Goal: Check status: Check status

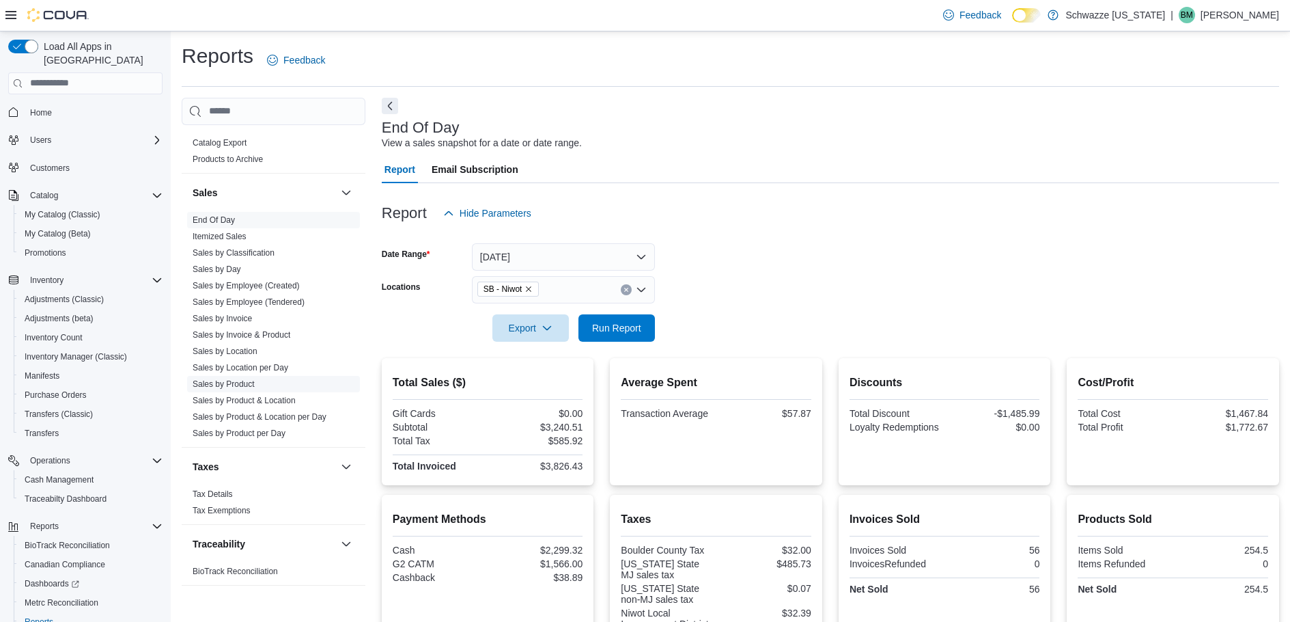
scroll to position [911, 0]
click at [249, 314] on link "Sales by Invoice" at bounding box center [222, 311] width 59 height 10
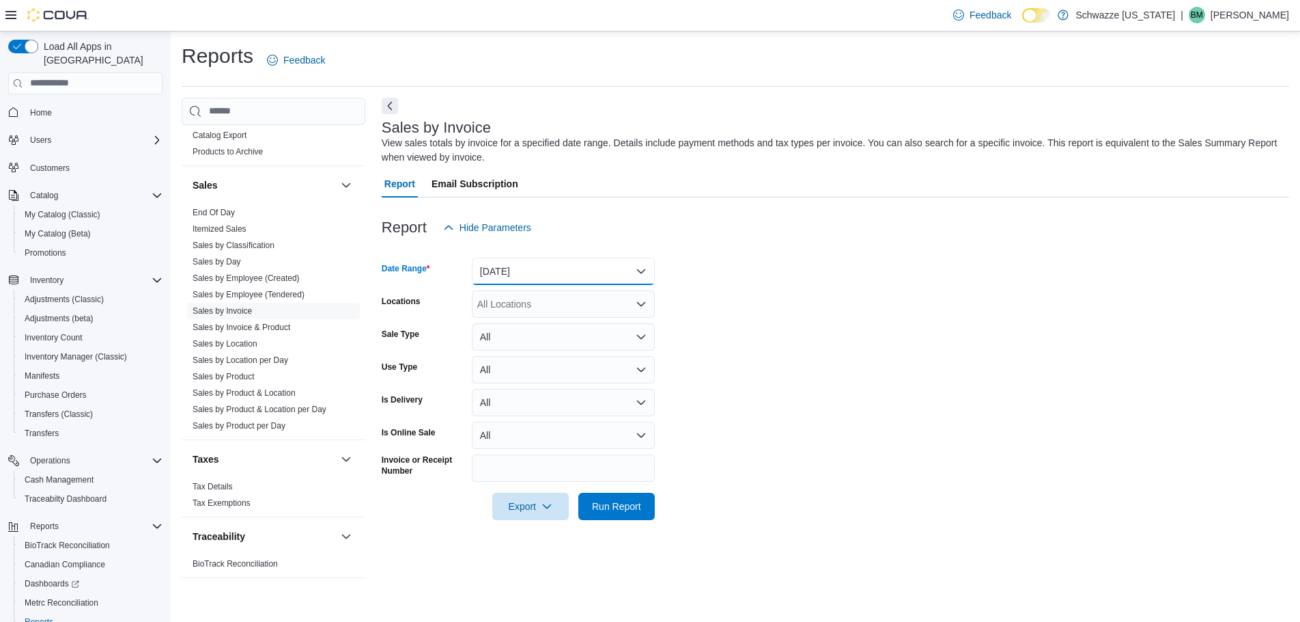
click at [538, 273] on button "Yesterday" at bounding box center [563, 270] width 183 height 27
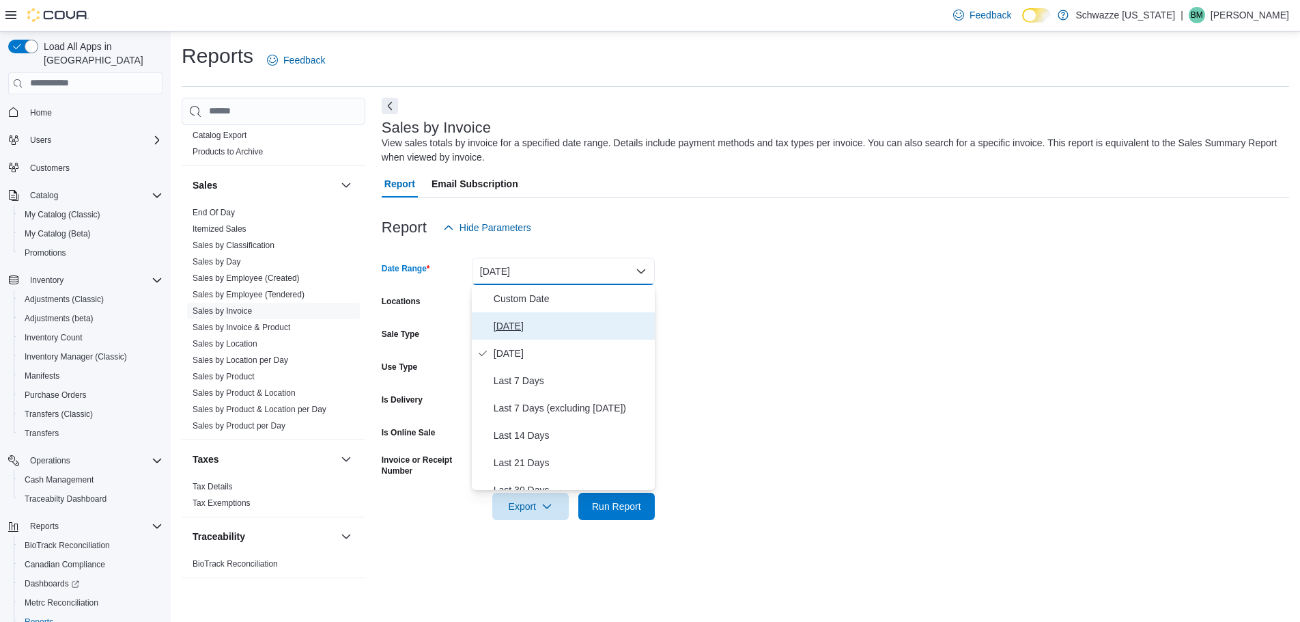
click at [520, 331] on span "Today" at bounding box center [572, 326] width 156 height 16
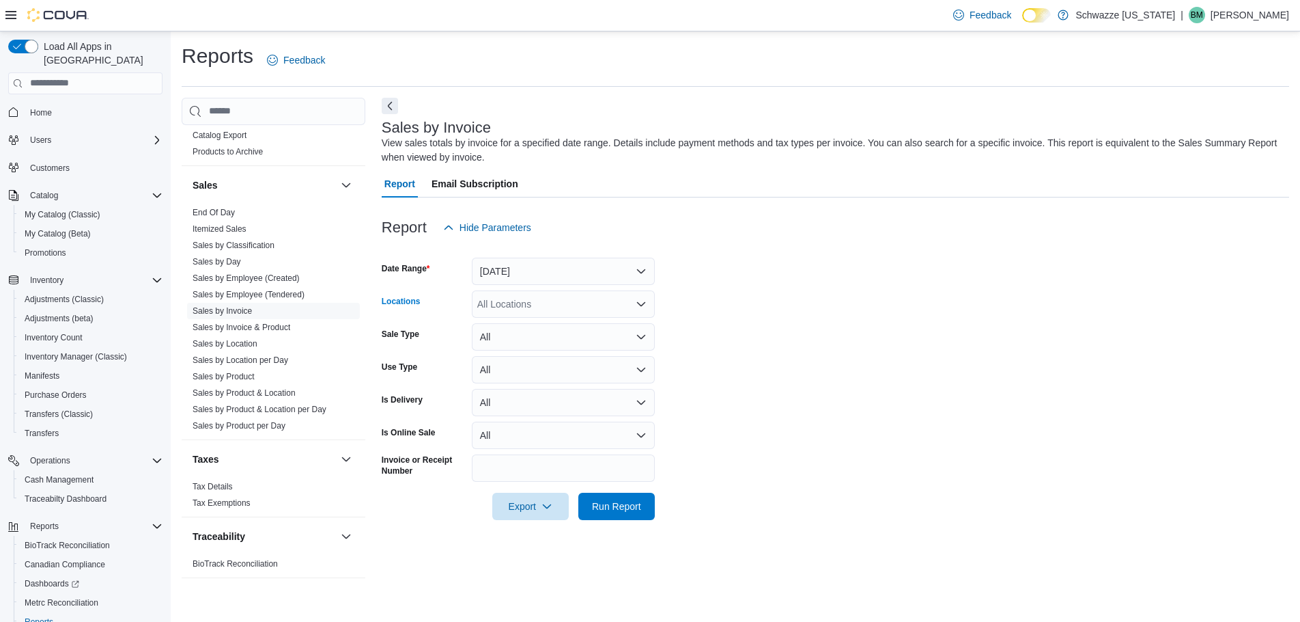
click at [535, 311] on div "All Locations" at bounding box center [563, 303] width 183 height 27
type input "*****"
click at [526, 330] on span "SB - Niwot" at bounding box center [530, 327] width 45 height 14
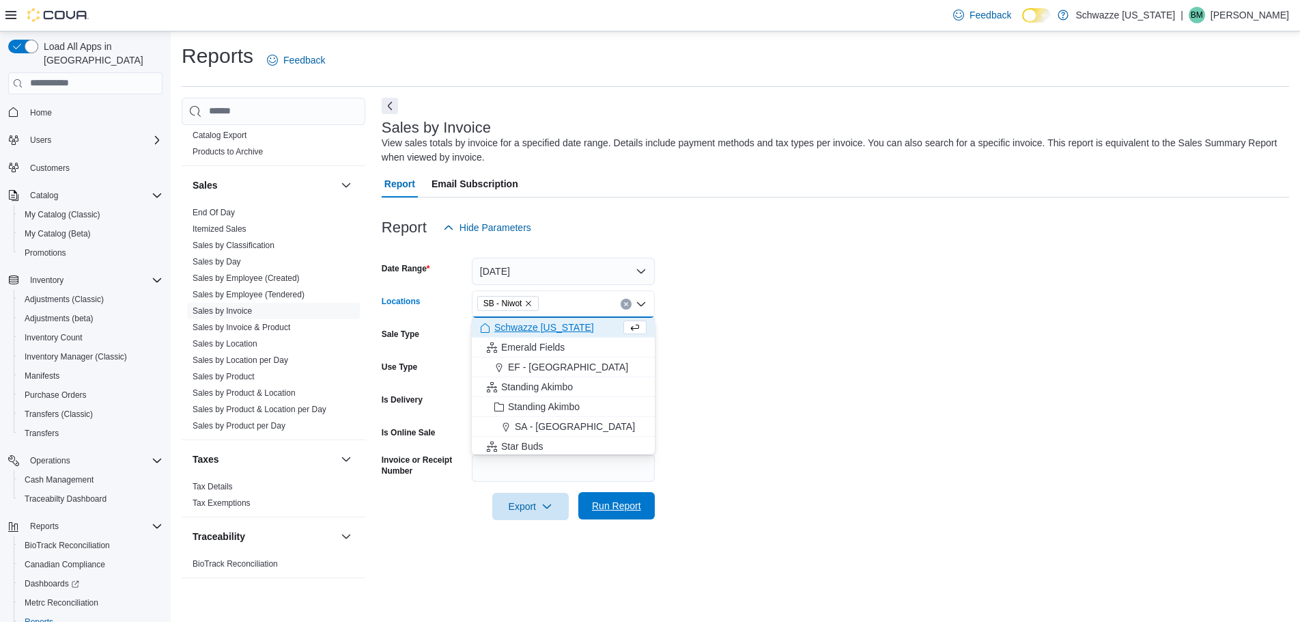
click at [619, 497] on span "Run Report" at bounding box center [617, 505] width 60 height 27
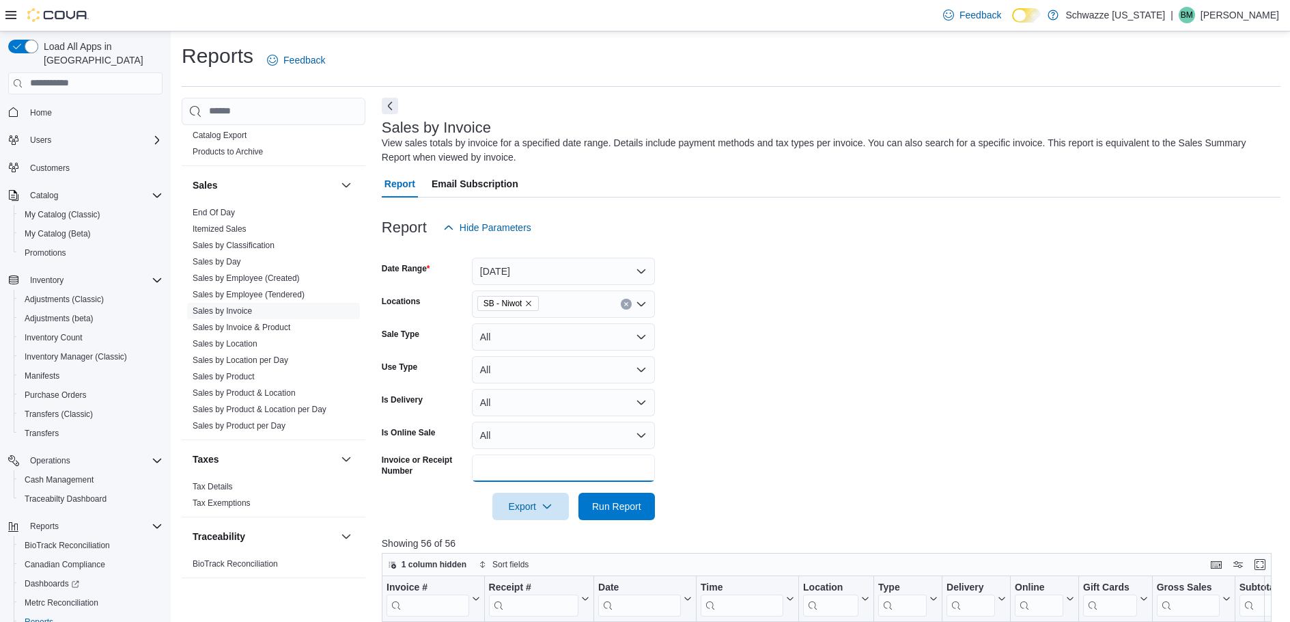
click at [517, 471] on input "Invoice or Receipt Number" at bounding box center [563, 467] width 183 height 27
click at [578, 492] on button "Run Report" at bounding box center [616, 505] width 76 height 27
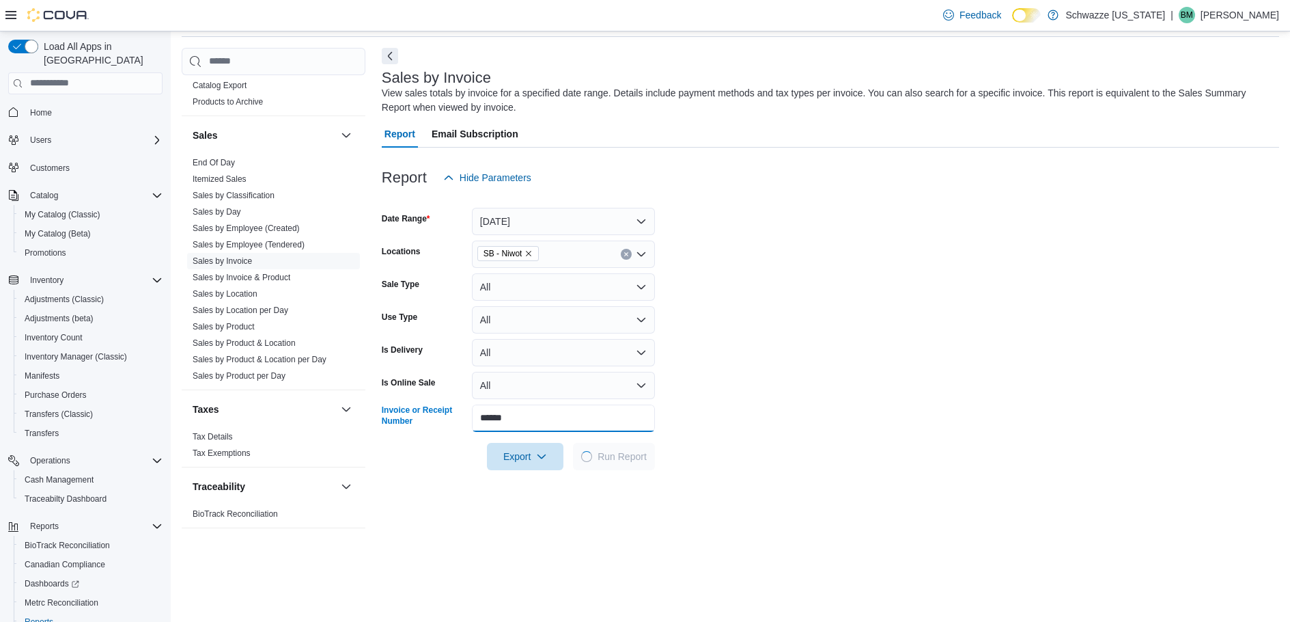
scroll to position [137, 0]
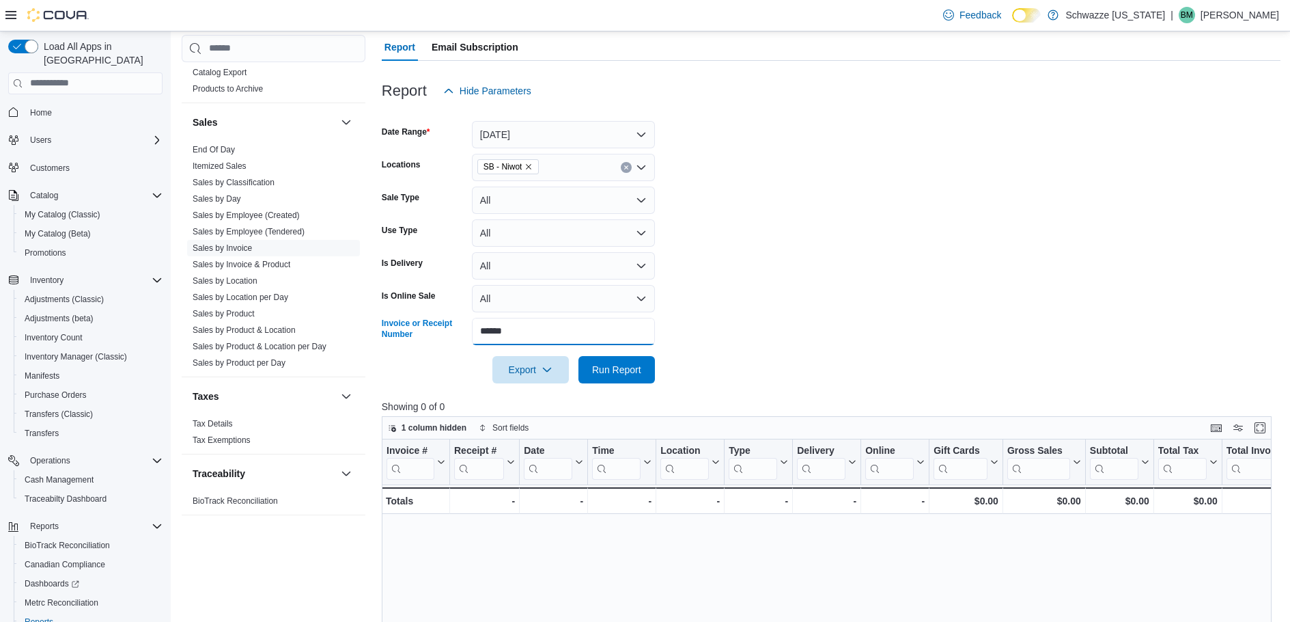
click at [481, 329] on input "******" at bounding box center [563, 331] width 183 height 27
type input "**********"
click at [578, 356] on button "Run Report" at bounding box center [616, 369] width 76 height 27
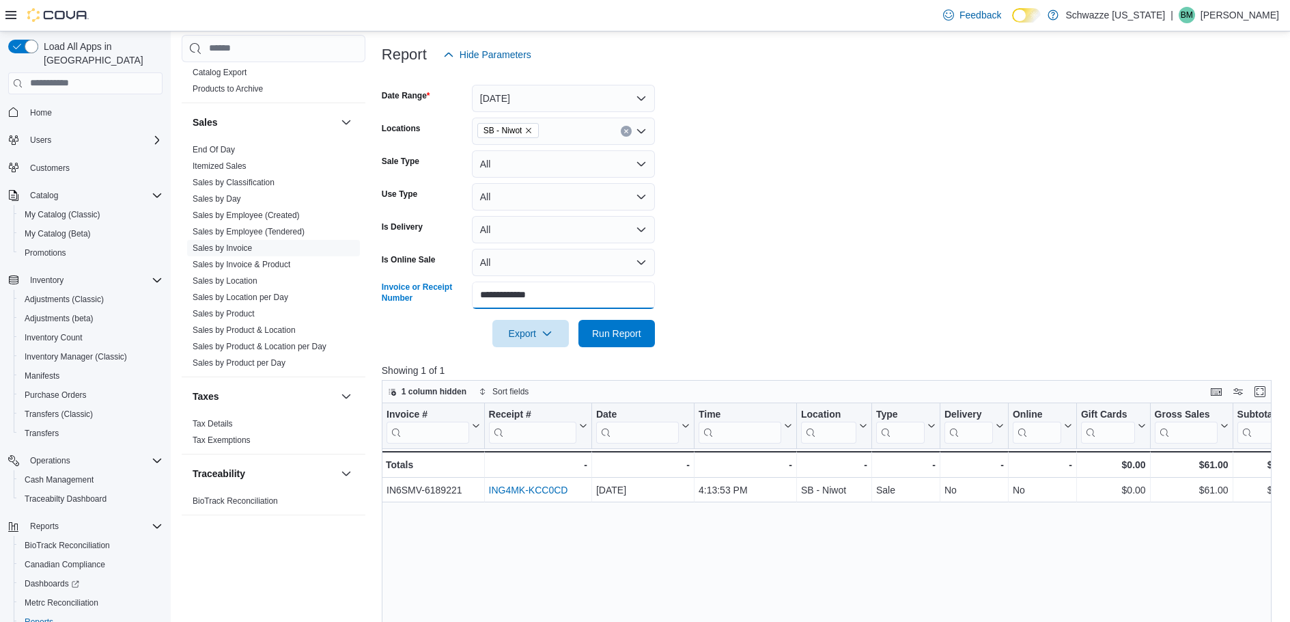
scroll to position [205, 0]
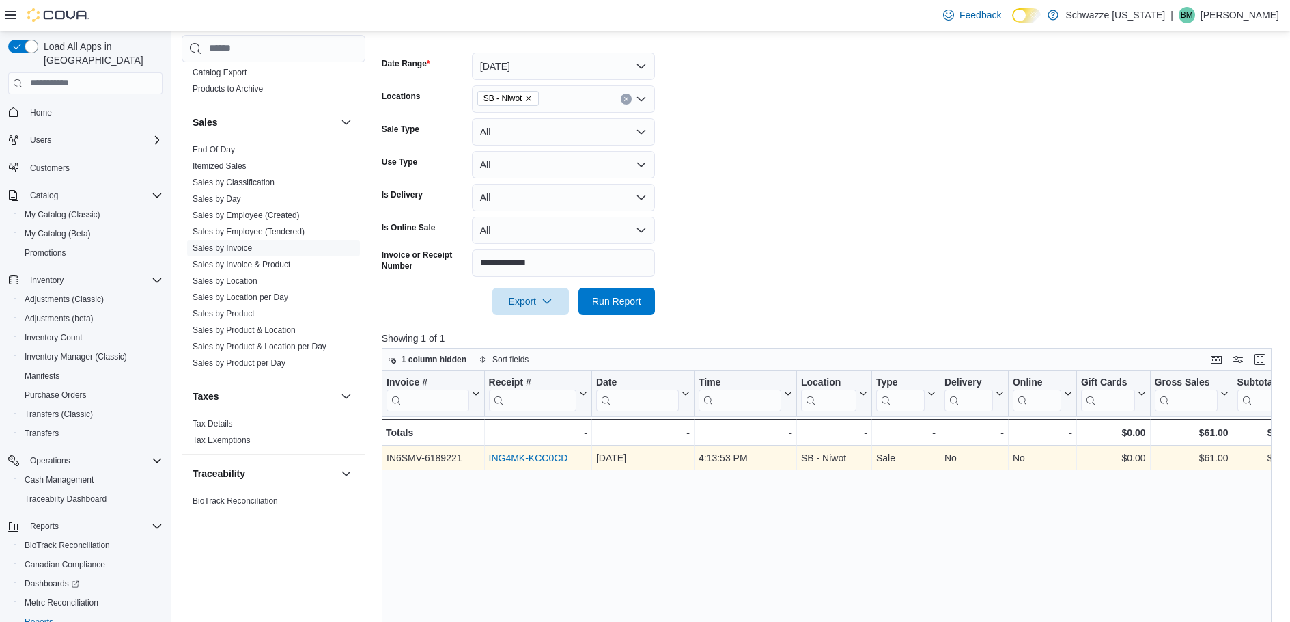
click at [553, 459] on link "ING4MK-KCC0CD" at bounding box center [527, 457] width 79 height 11
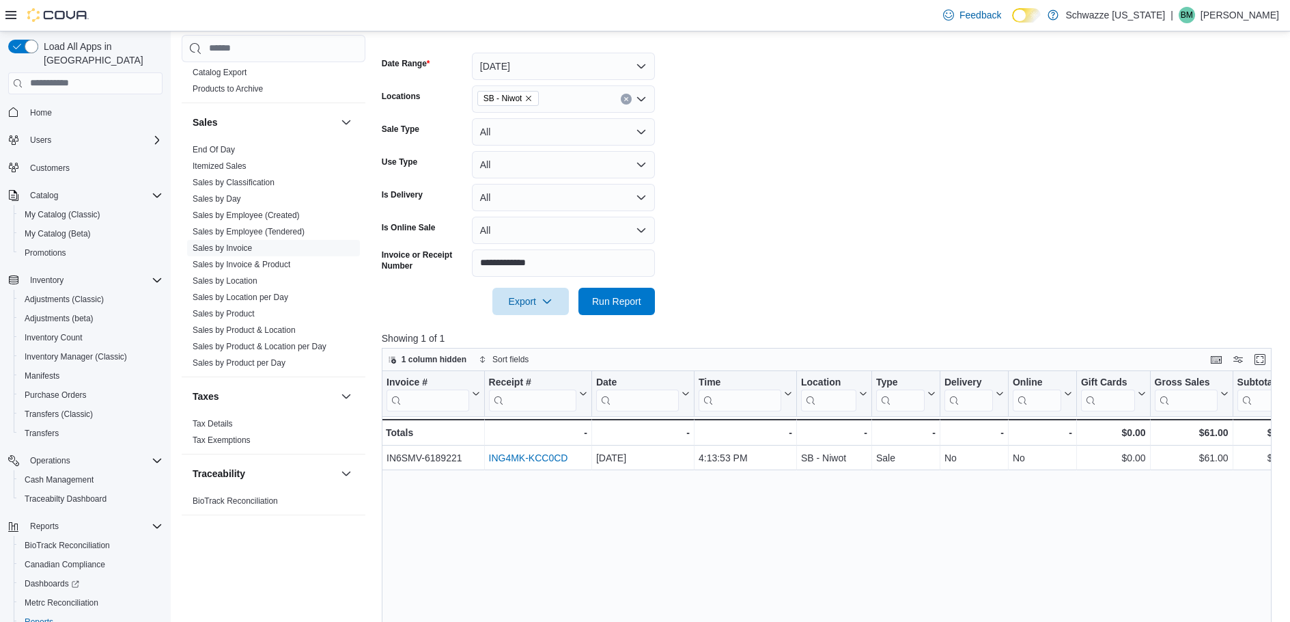
click at [1210, 14] on p "[PERSON_NAME]" at bounding box center [1240, 15] width 79 height 16
click at [1203, 126] on button "Sign Out" at bounding box center [1211, 133] width 126 height 22
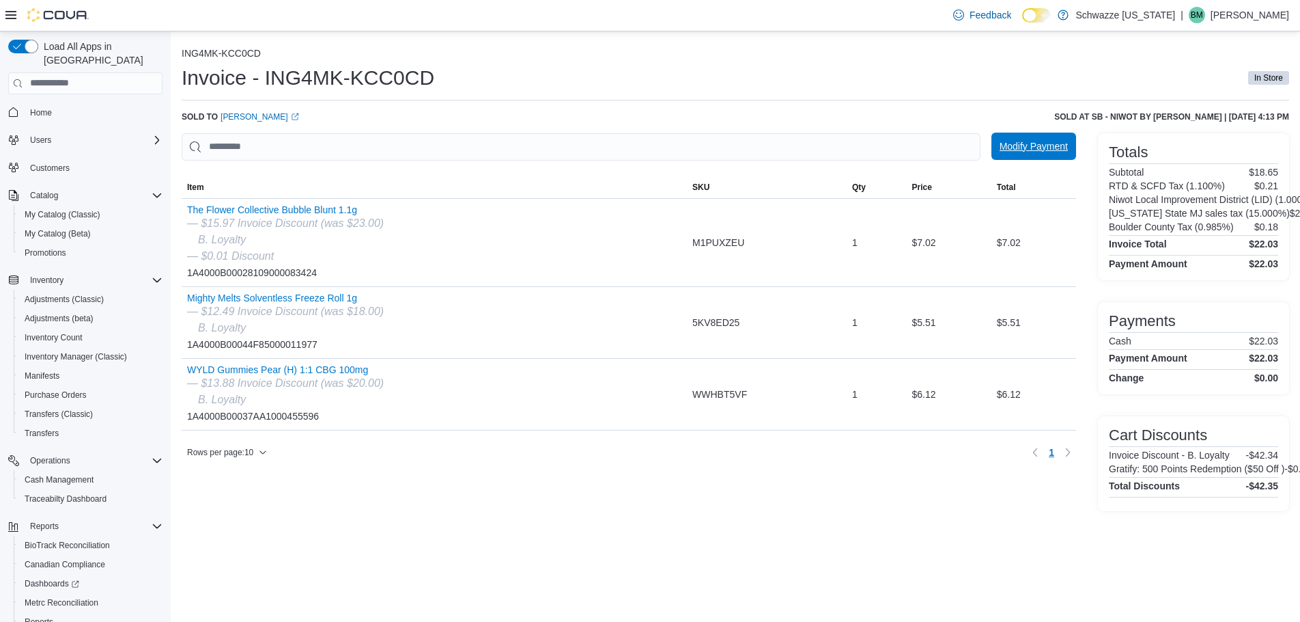
click at [1023, 153] on span "Modify Payment" at bounding box center [1034, 145] width 68 height 27
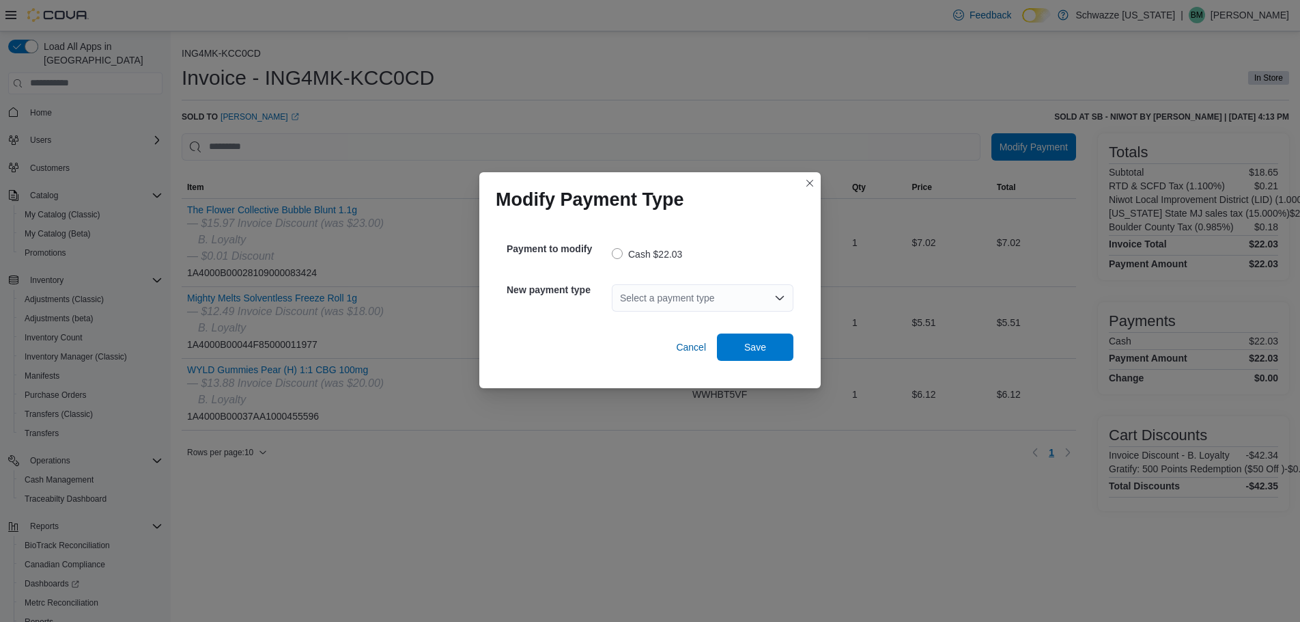
click at [686, 298] on div "Select a payment type" at bounding box center [703, 297] width 182 height 27
click at [666, 326] on span "G2 CATM" at bounding box center [711, 321] width 149 height 14
click at [740, 344] on span "Save" at bounding box center [755, 346] width 60 height 27
